Goal: Transaction & Acquisition: Purchase product/service

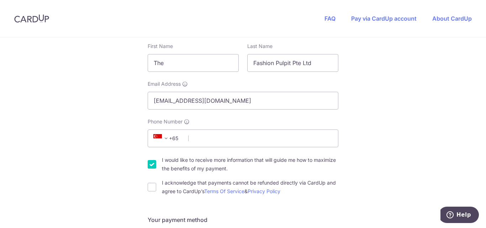
scroll to position [269, 0]
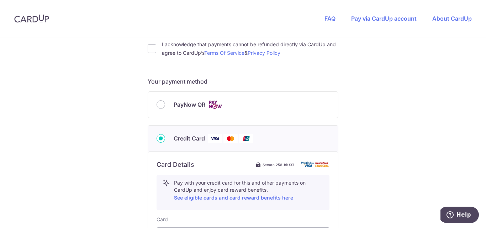
click at [178, 100] on div "PayNow QR" at bounding box center [243, 105] width 190 height 26
click at [181, 105] on span "PayNow QR" at bounding box center [190, 104] width 32 height 9
click at [165, 105] on input "PayNow QR" at bounding box center [161, 104] width 9 height 9
radio input "true"
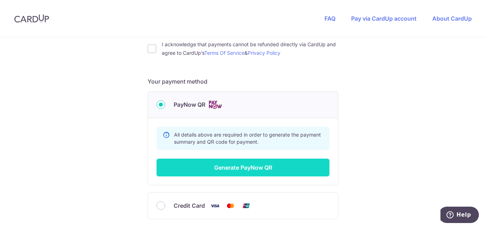
click at [235, 171] on button "Generate PayNow QR" at bounding box center [243, 168] width 173 height 18
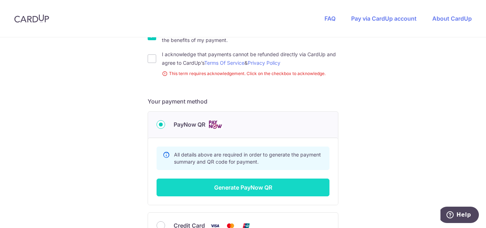
scroll to position [136, 0]
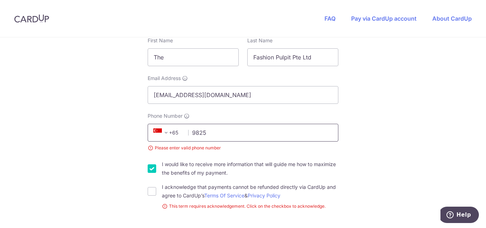
type input "98255754"
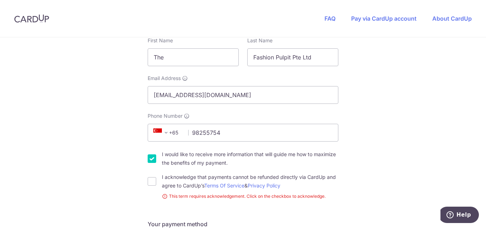
click at [155, 182] on div "I acknowledge that payments cannot be refunded directly via CardUp and agree to…" at bounding box center [243, 181] width 191 height 17
click at [148, 185] on input "I acknowledge that payments cannot be refunded directly via CardUp and agree to…" at bounding box center [152, 181] width 9 height 9
checkbox input "true"
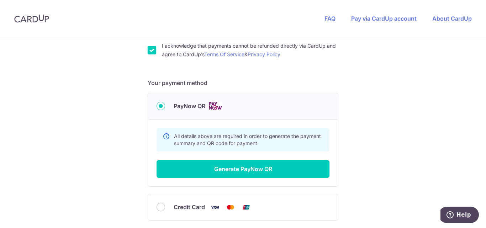
scroll to position [329, 0]
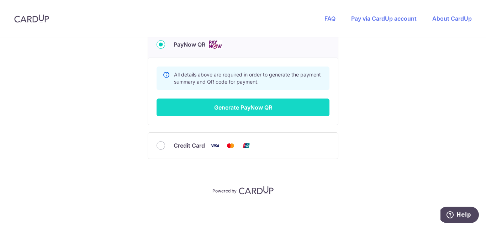
click at [232, 107] on button "Generate PayNow QR" at bounding box center [243, 108] width 173 height 18
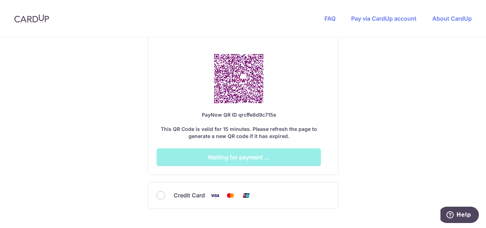
scroll to position [483, 0]
